Goal: Find contact information: Find contact information

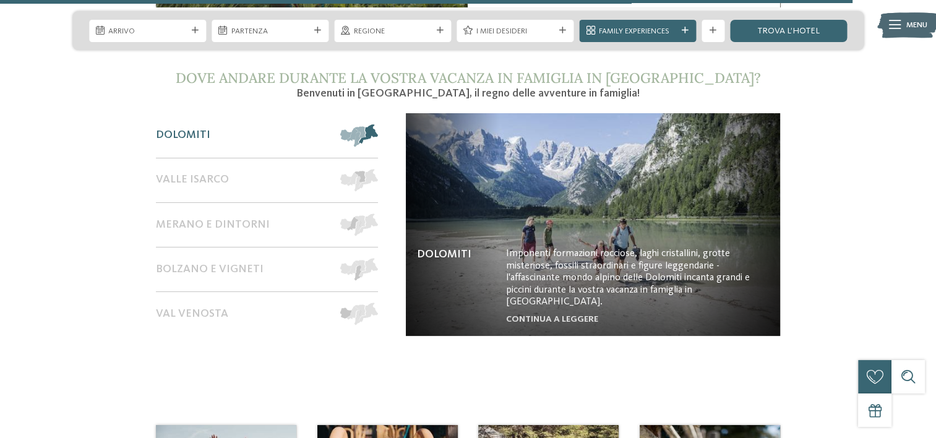
scroll to position [5189, 0]
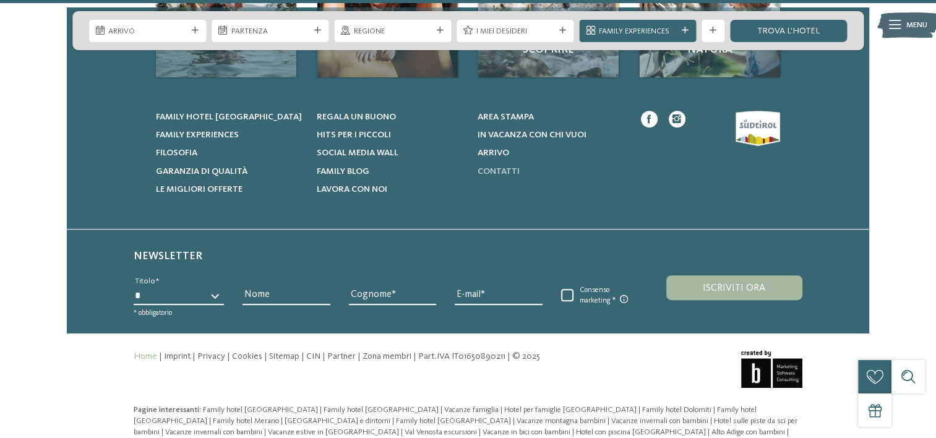
click at [501, 167] on span "Contatti" at bounding box center [498, 171] width 42 height 9
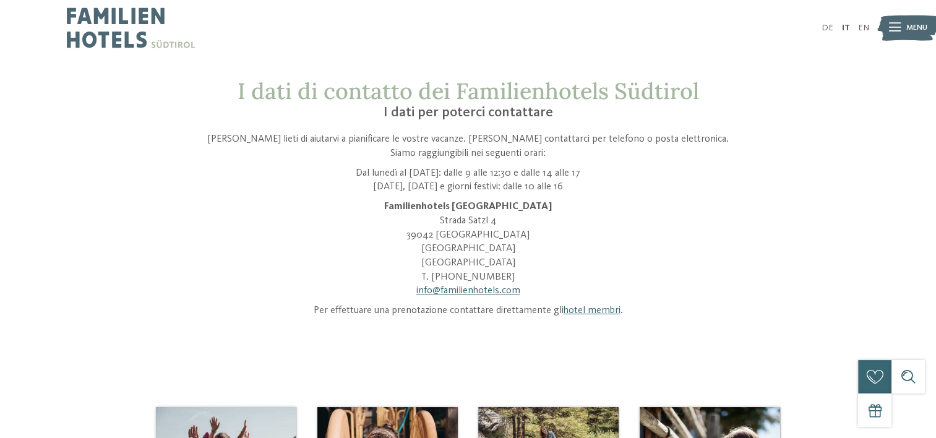
click at [529, 286] on p "Familienhotels Südtirol Strada Satzl 4 39042 Bressanone Alto Adige Italia T. +3…" at bounding box center [469, 249] width 530 height 98
click at [528, 297] on p "Familienhotels Südtirol Strada Satzl 4 39042 Bressanone Alto Adige Italia T. +3…" at bounding box center [469, 249] width 530 height 98
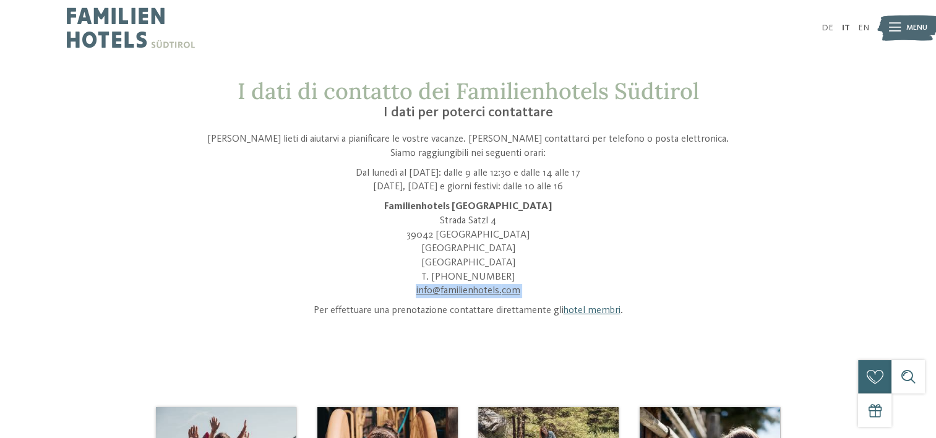
copy div "info@ no-spam. familienhotels. no-spam. com"
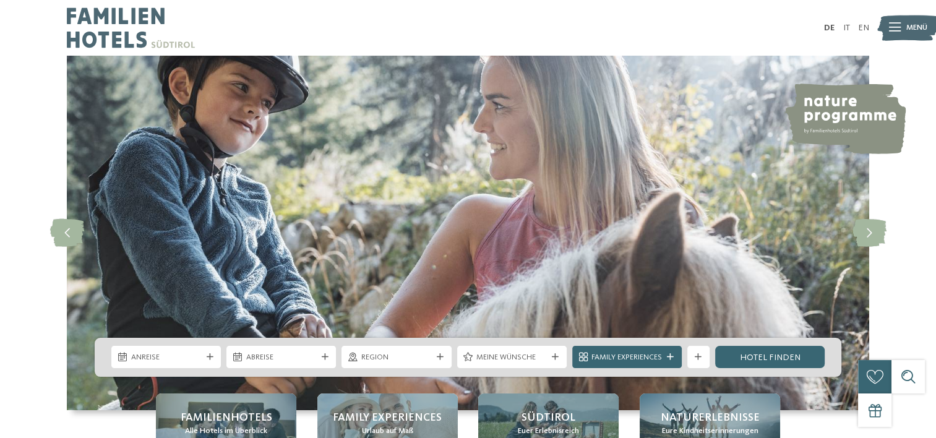
drag, startPoint x: 0, startPoint y: 0, endPoint x: 532, endPoint y: 32, distance: 533.0
click at [532, 32] on div "DE IT EN Menü" at bounding box center [668, 28] width 401 height 56
click at [845, 25] on link "IT" at bounding box center [846, 28] width 7 height 9
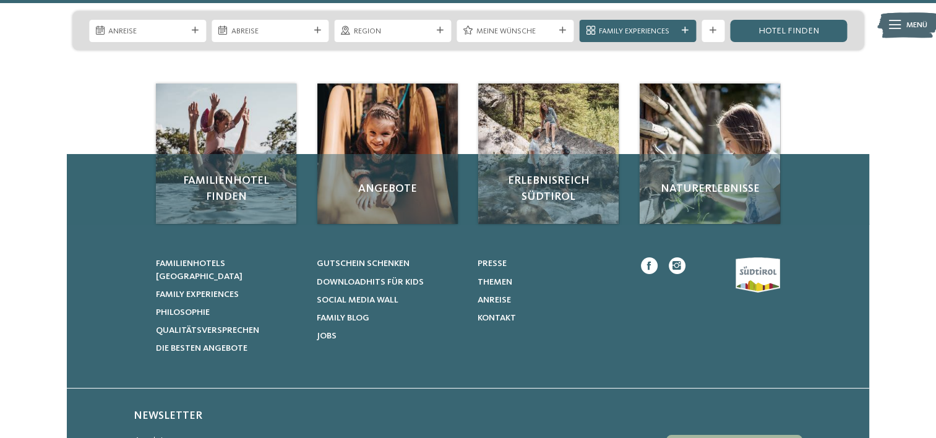
scroll to position [5150, 0]
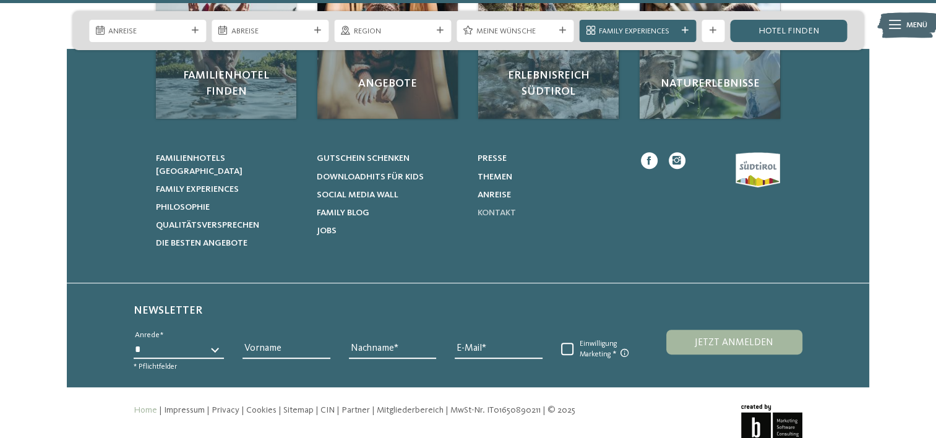
click at [495, 207] on link "Kontakt" at bounding box center [550, 213] width 147 height 12
